Goal: Information Seeking & Learning: Learn about a topic

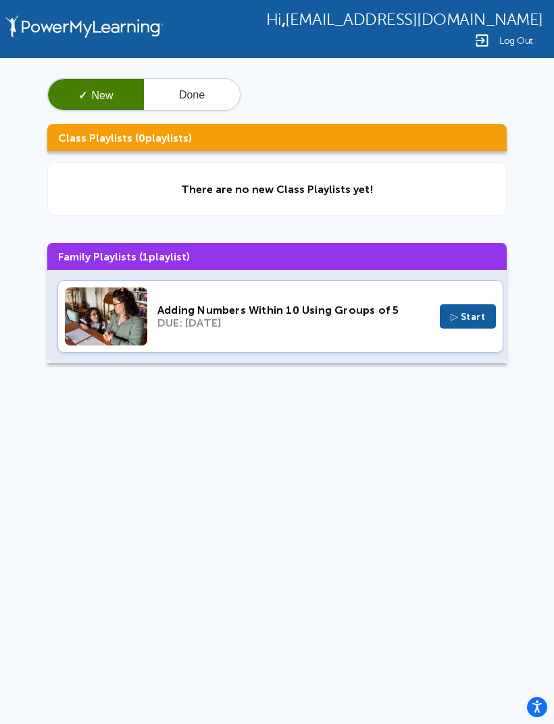
click at [479, 319] on span "▷ Start" at bounding box center [467, 316] width 35 height 11
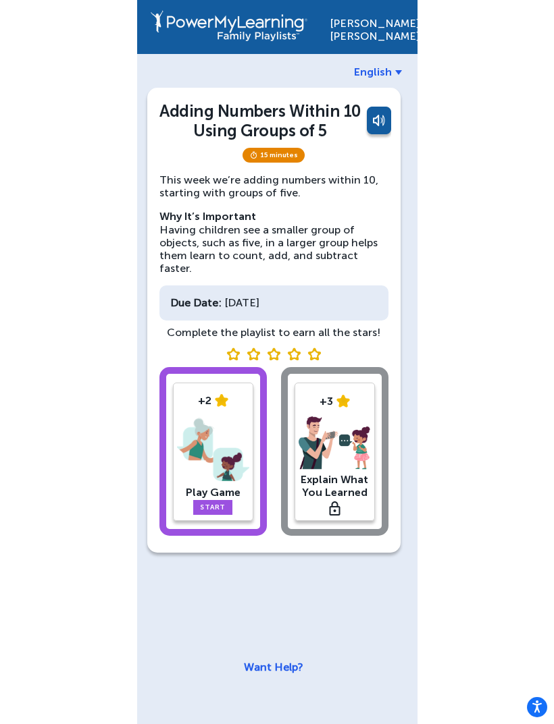
click at [210, 500] on link "Start" at bounding box center [212, 507] width 39 height 15
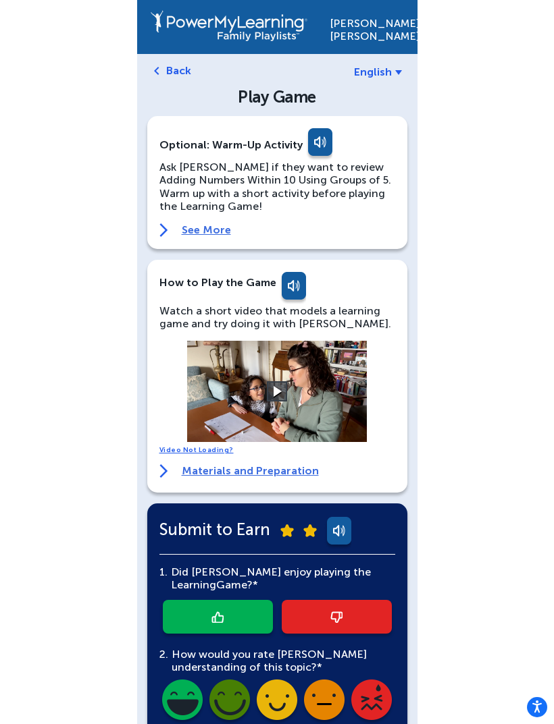
click at [314, 134] on link at bounding box center [318, 144] width 27 height 32
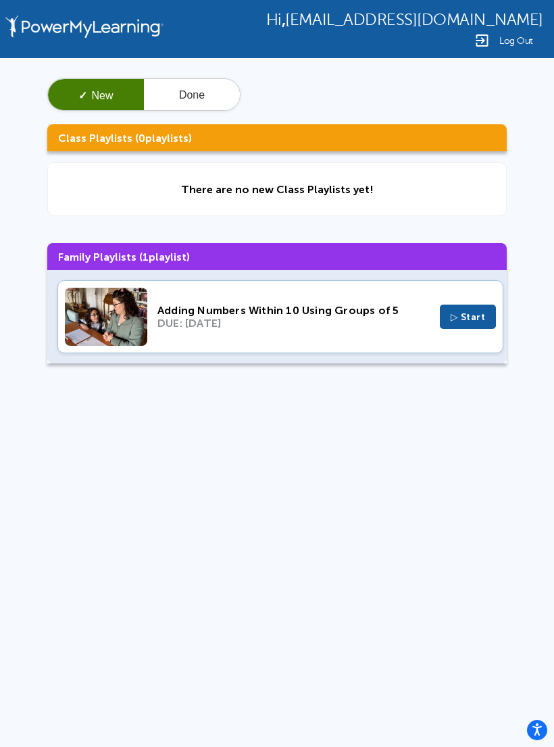
click at [482, 323] on span "▷ Start" at bounding box center [467, 316] width 35 height 11
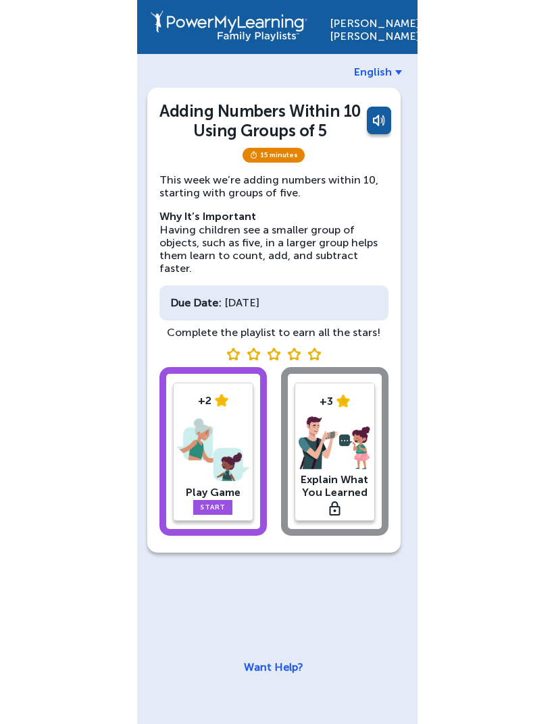
scroll to position [43, 0]
click at [222, 500] on link "Start" at bounding box center [212, 507] width 39 height 15
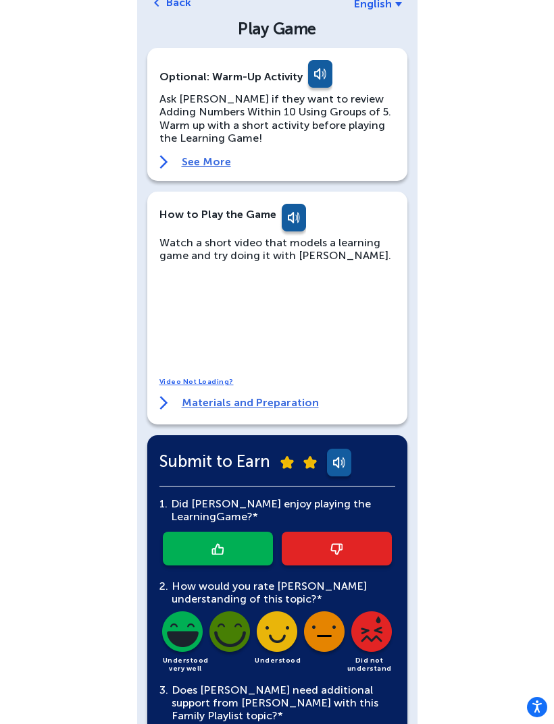
scroll to position [78, 0]
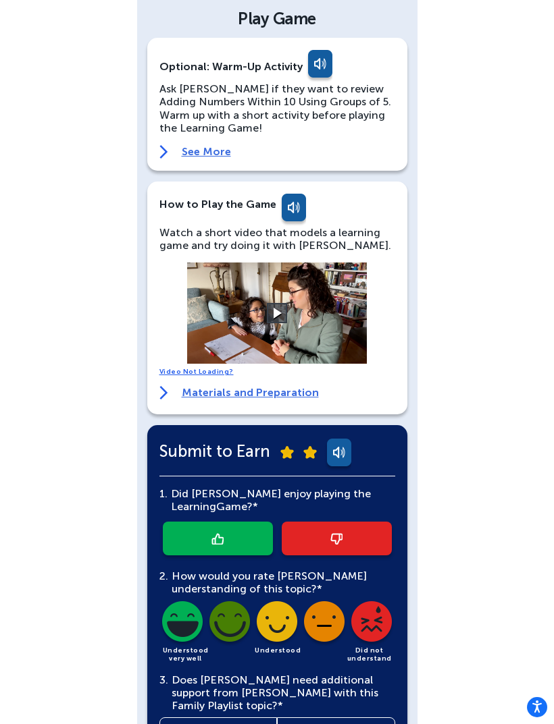
click at [282, 315] on button at bounding box center [277, 313] width 20 height 20
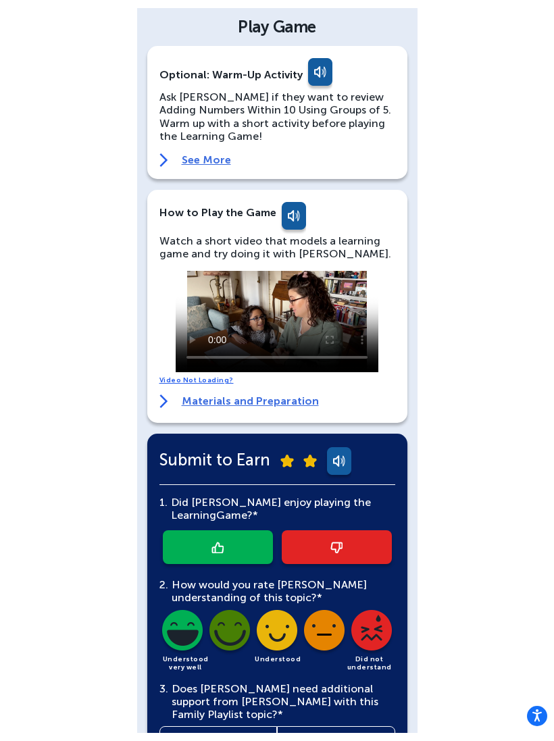
scroll to position [62, 0]
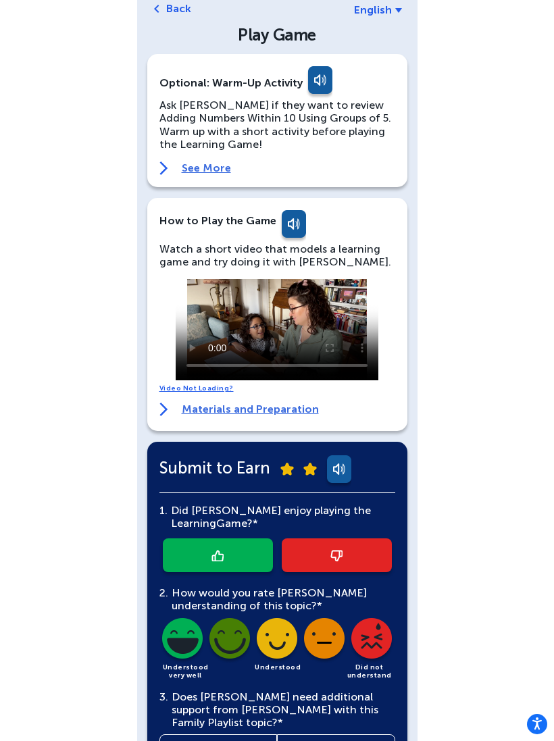
click at [190, 285] on video at bounding box center [277, 329] width 203 height 101
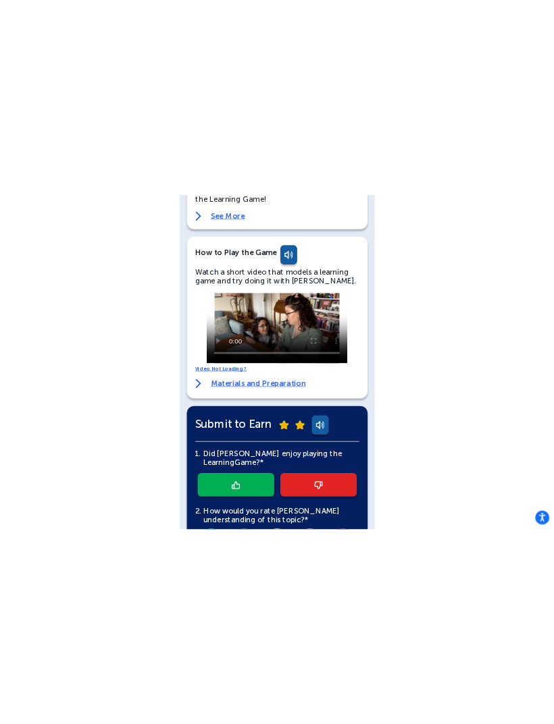
scroll to position [0, 0]
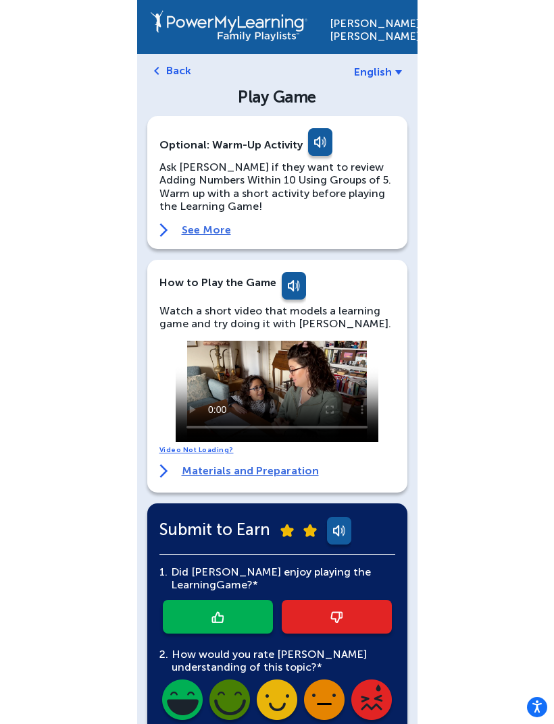
click at [242, 473] on link "Materials and Preparation" at bounding box center [238, 471] width 159 height 14
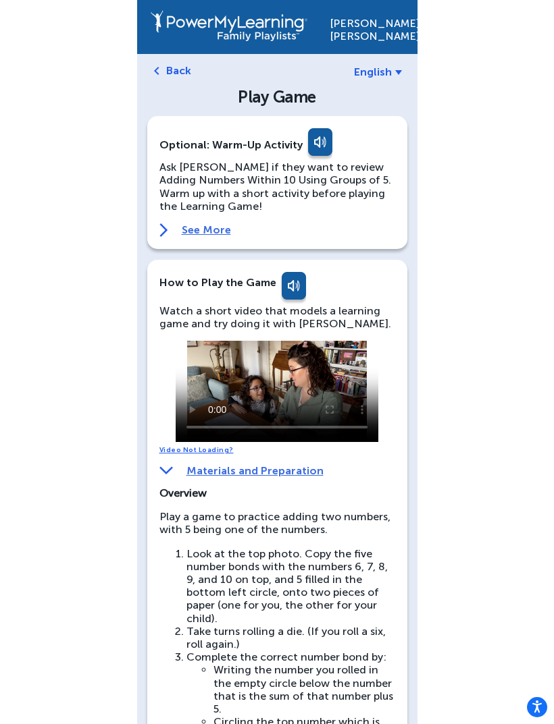
click at [219, 234] on link "See More" at bounding box center [277, 230] width 236 height 14
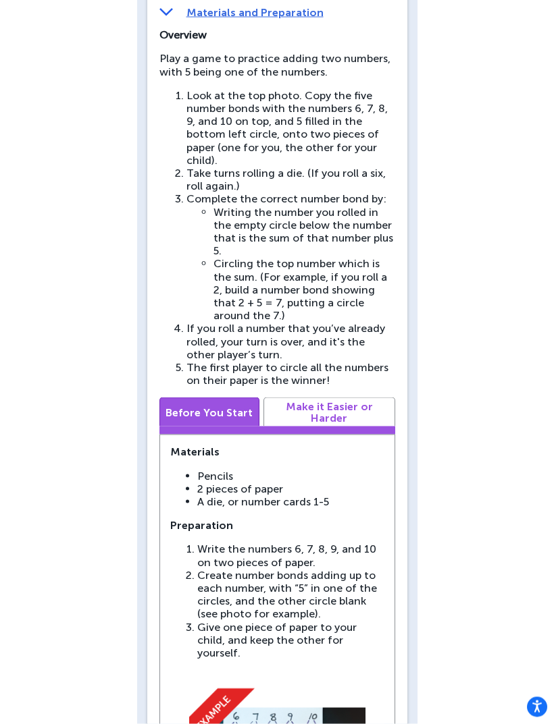
scroll to position [856, 0]
click at [290, 397] on link "Make it Easier or Harder" at bounding box center [329, 411] width 132 height 29
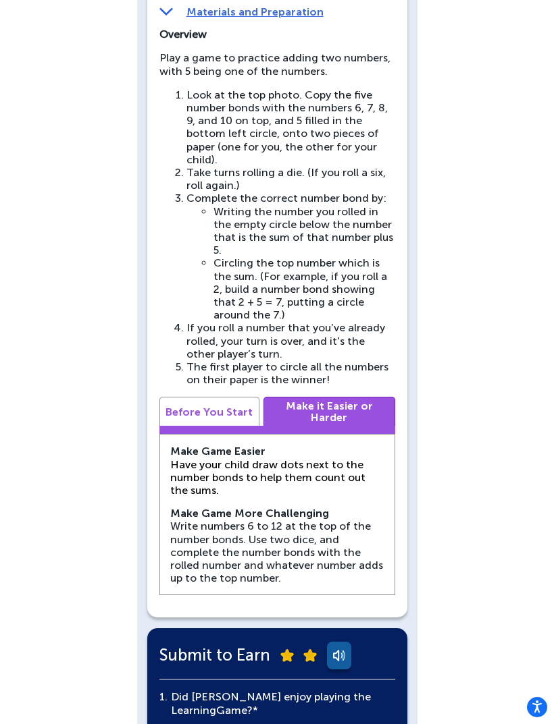
click at [196, 404] on link "Before You Start" at bounding box center [209, 411] width 100 height 29
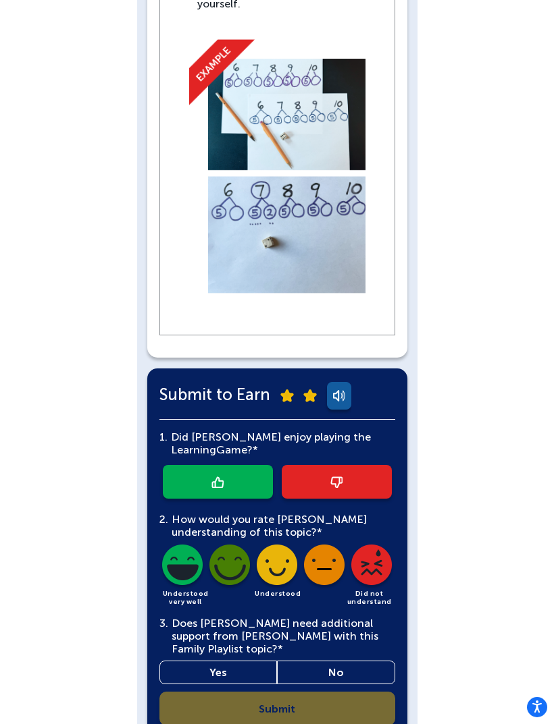
scroll to position [1518, 0]
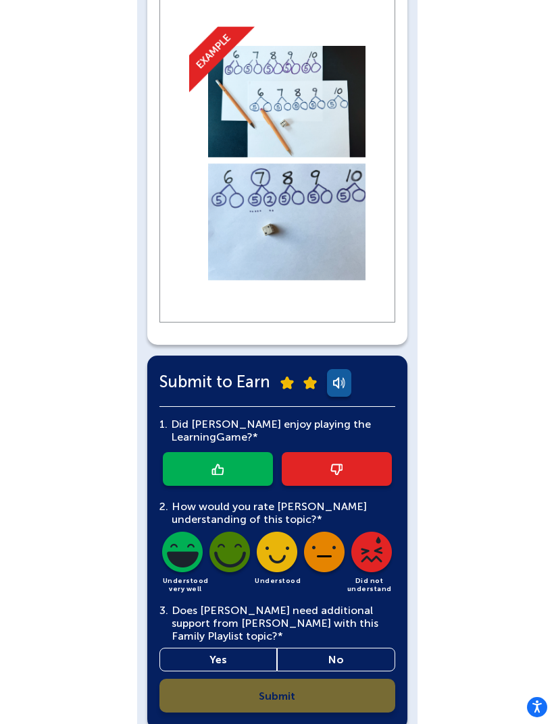
click at [184, 452] on link at bounding box center [218, 469] width 110 height 34
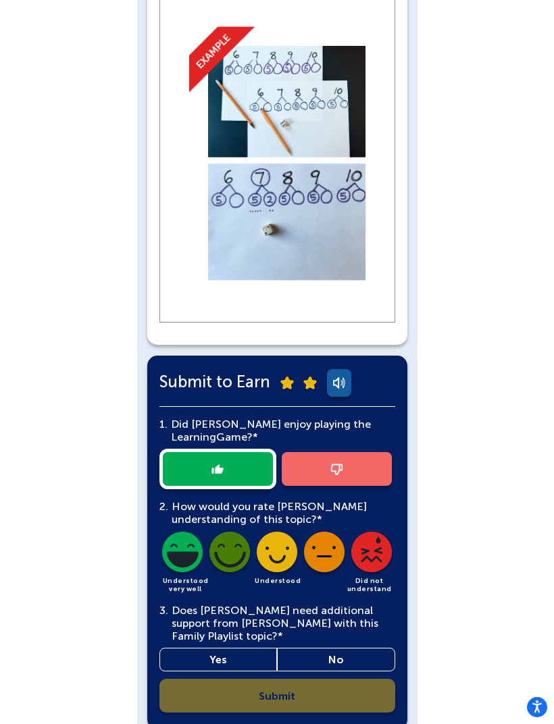
click at [184, 533] on img at bounding box center [182, 555] width 46 height 46
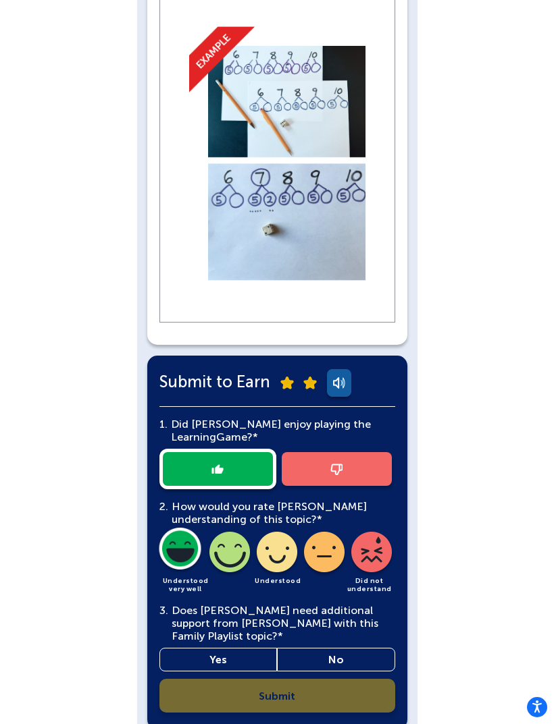
click at [309, 648] on link "No" at bounding box center [336, 660] width 118 height 24
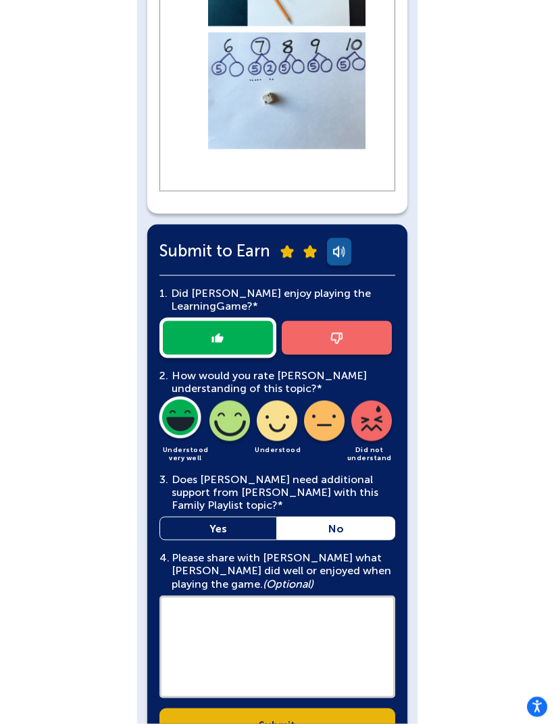
scroll to position [1649, 0]
click at [198, 712] on link "Submit" at bounding box center [277, 725] width 236 height 34
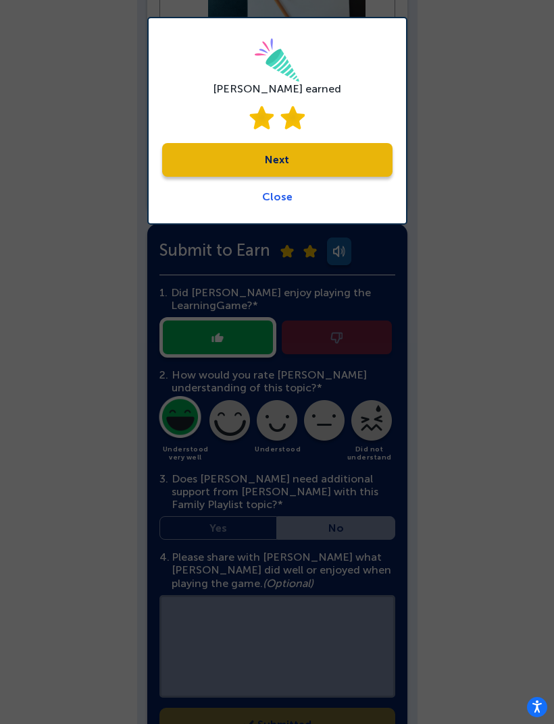
click at [190, 144] on link "Next" at bounding box center [277, 160] width 230 height 34
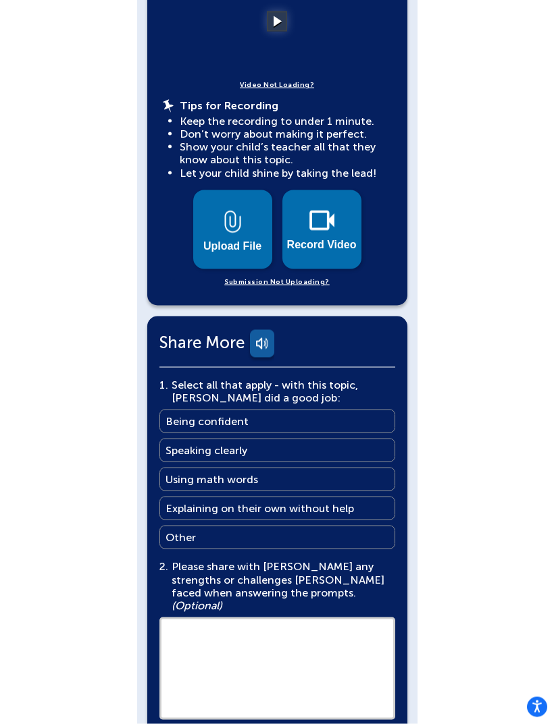
scroll to position [533, 0]
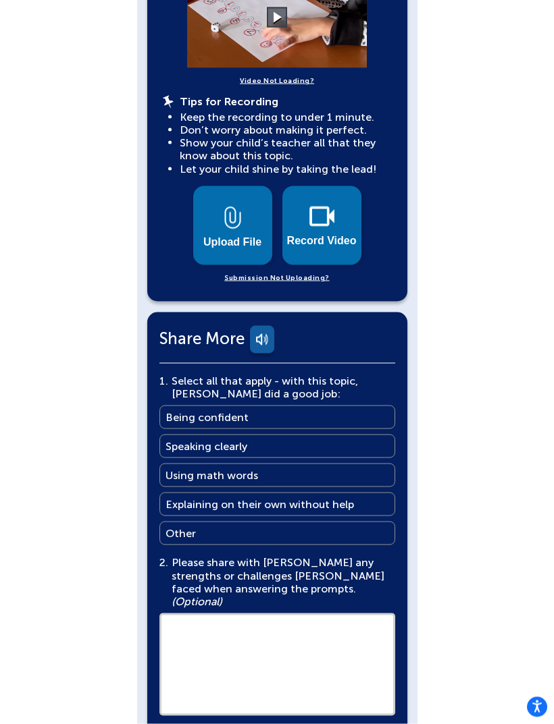
click at [194, 411] on main "Being confident" at bounding box center [206, 417] width 83 height 13
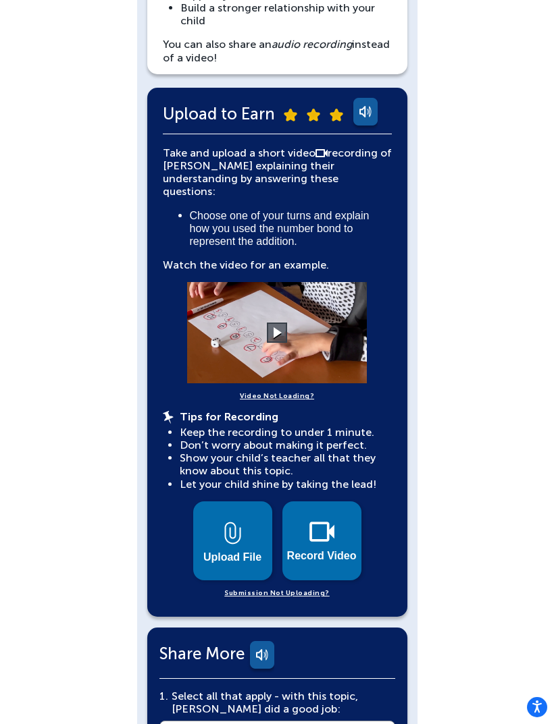
scroll to position [216, 0]
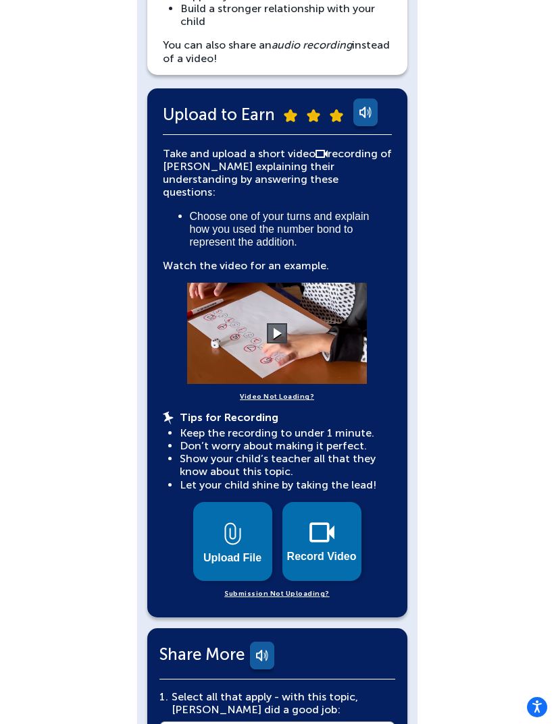
click at [332, 523] on img at bounding box center [321, 533] width 25 height 20
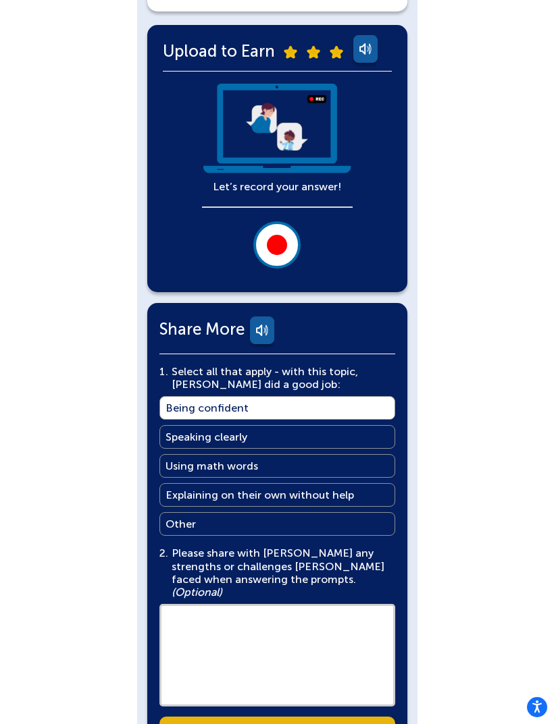
scroll to position [283, 0]
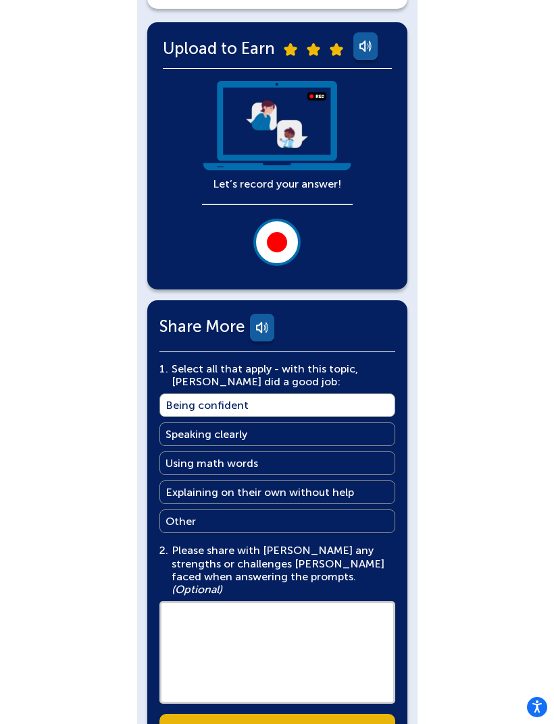
click at [279, 235] on div at bounding box center [277, 242] width 20 height 20
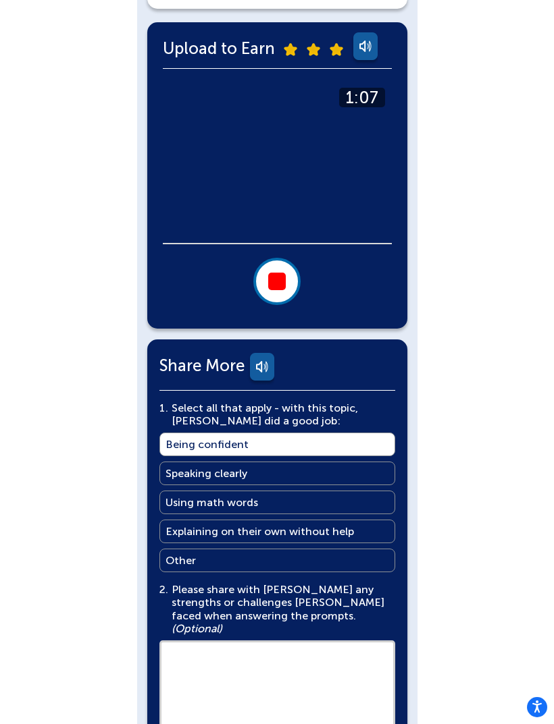
click at [292, 288] on button at bounding box center [276, 281] width 47 height 47
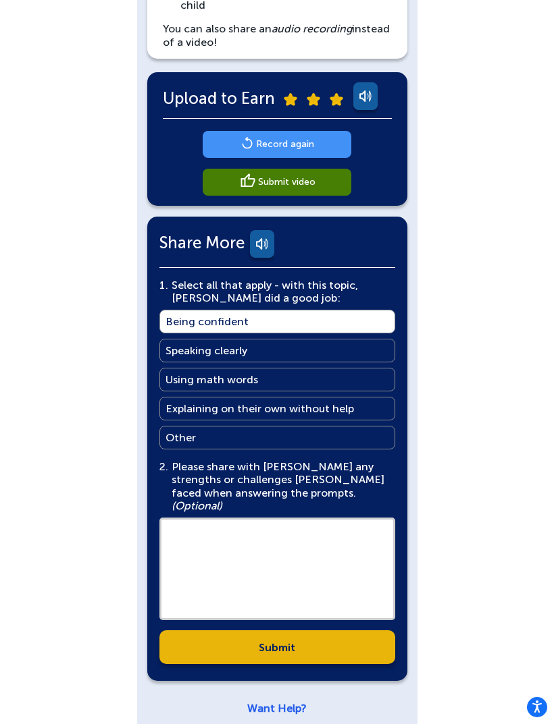
click at [323, 186] on link "Submit video" at bounding box center [277, 182] width 149 height 27
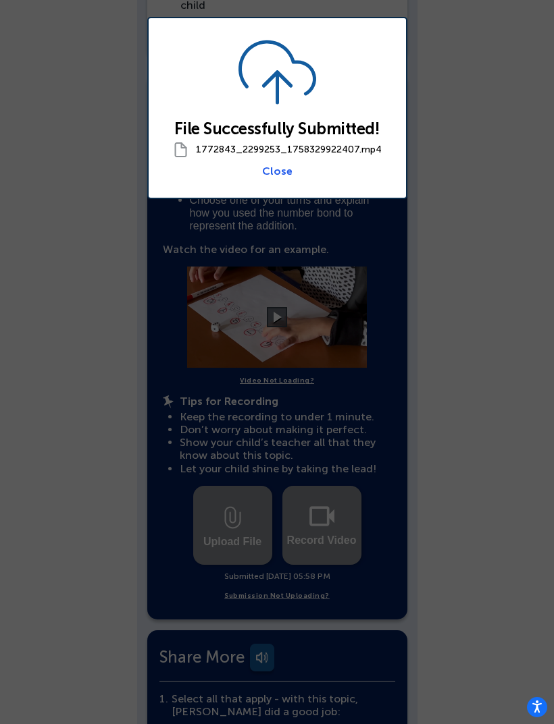
click at [284, 176] on link "Close" at bounding box center [277, 171] width 30 height 13
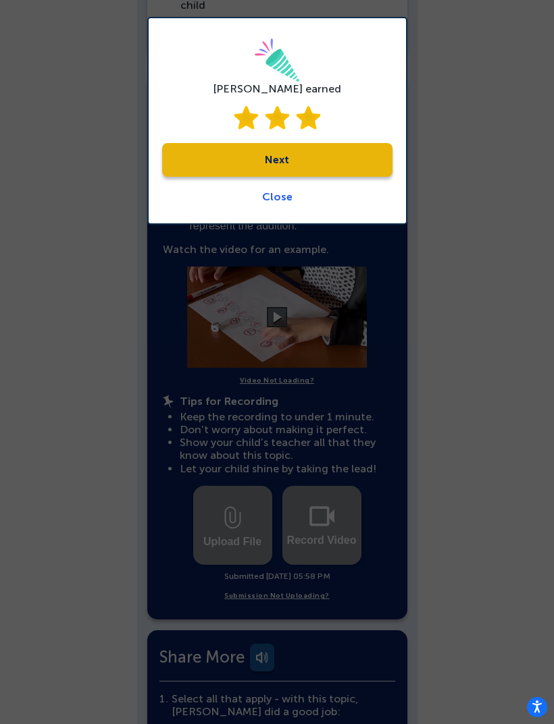
click at [348, 153] on link "Next" at bounding box center [277, 160] width 230 height 34
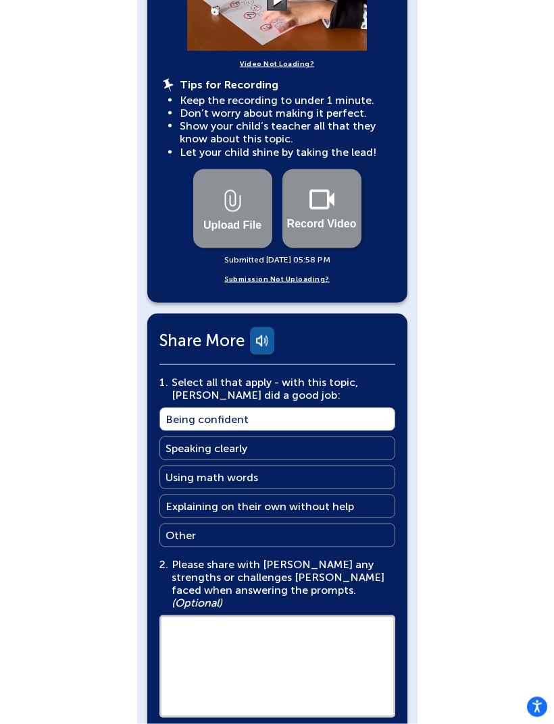
scroll to position [589, 0]
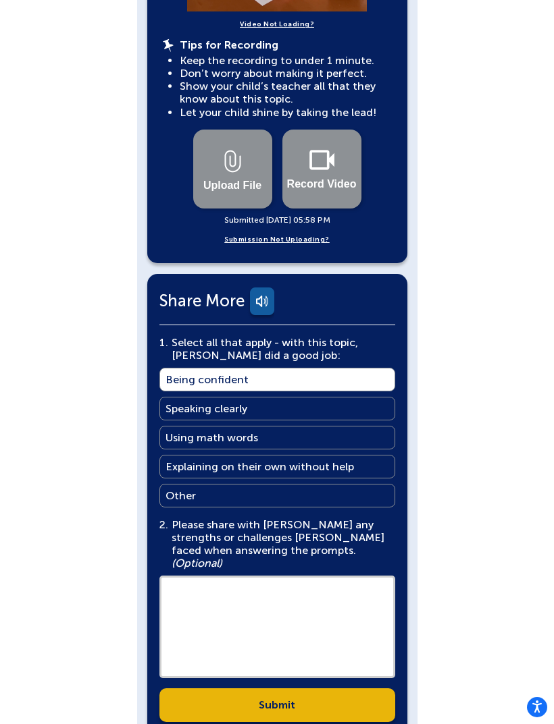
click at [337, 689] on link "Submit" at bounding box center [277, 706] width 236 height 34
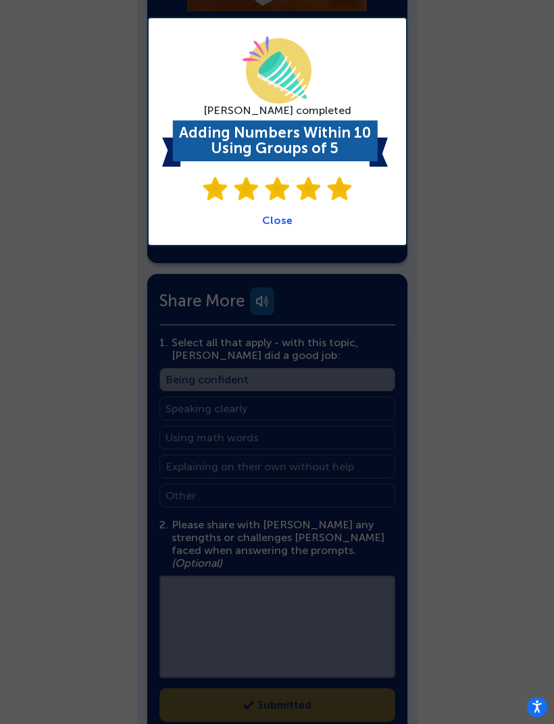
click at [279, 218] on link "Close" at bounding box center [277, 220] width 30 height 13
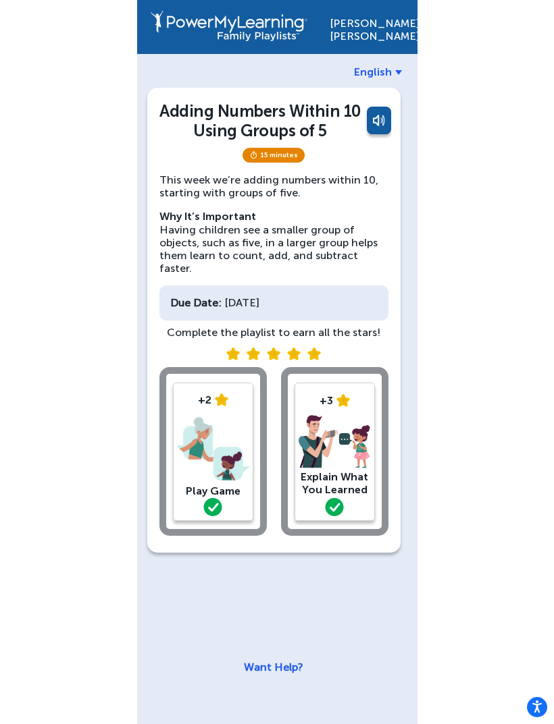
click at [344, 394] on img at bounding box center [343, 400] width 14 height 13
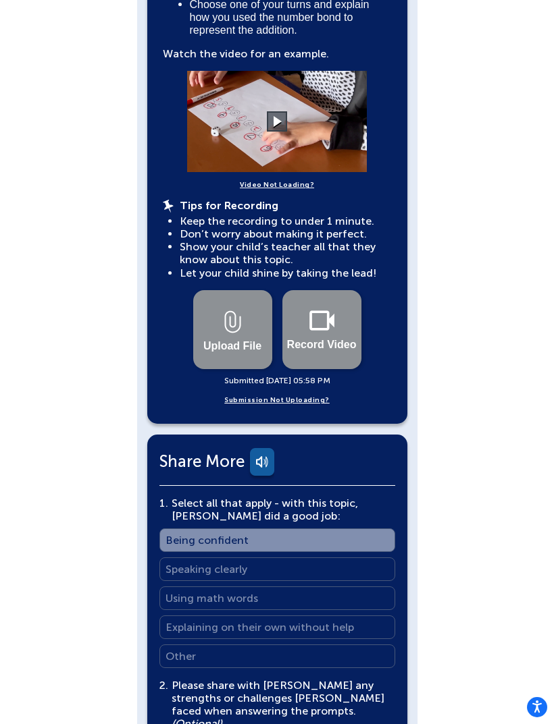
scroll to position [608, 0]
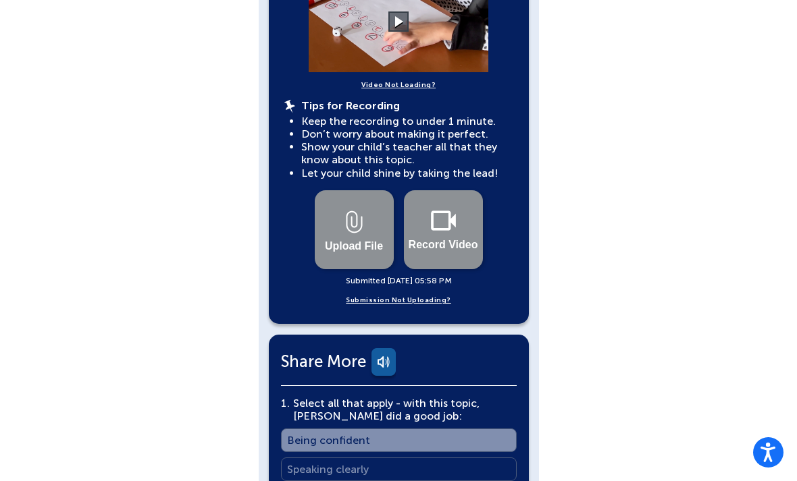
scroll to position [534, 0]
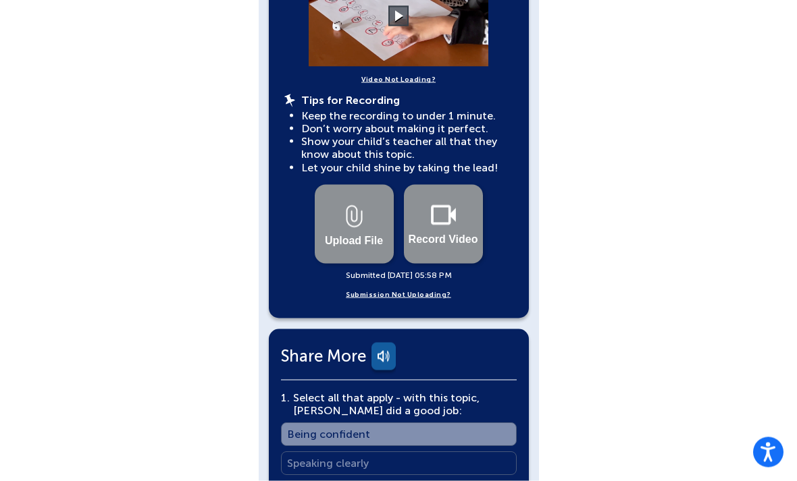
click at [359, 289] on link "Submission Not Uploading?" at bounding box center [398, 295] width 105 height 13
